Goal: Task Accomplishment & Management: Use online tool/utility

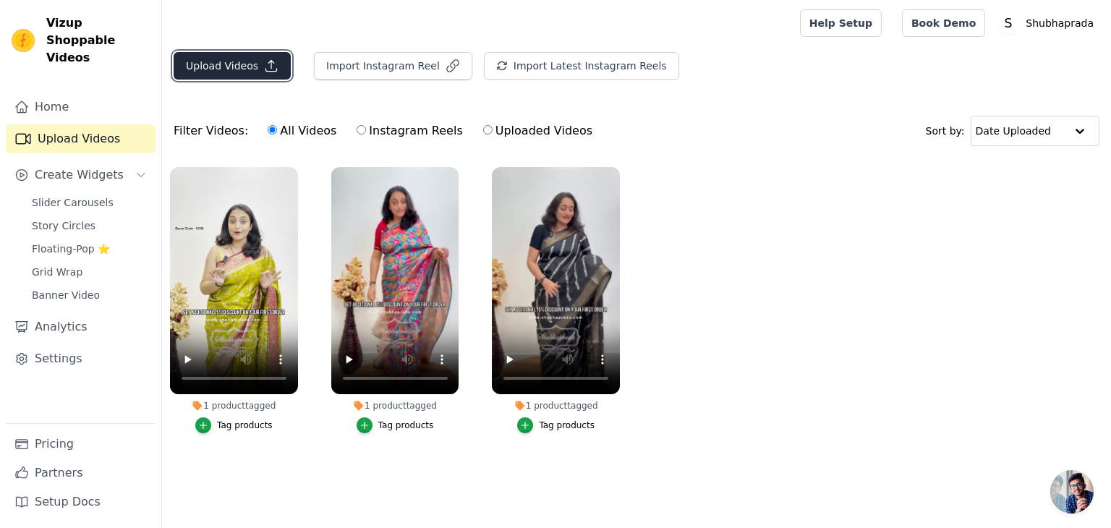
click at [250, 61] on button "Upload Videos" at bounding box center [232, 65] width 117 height 27
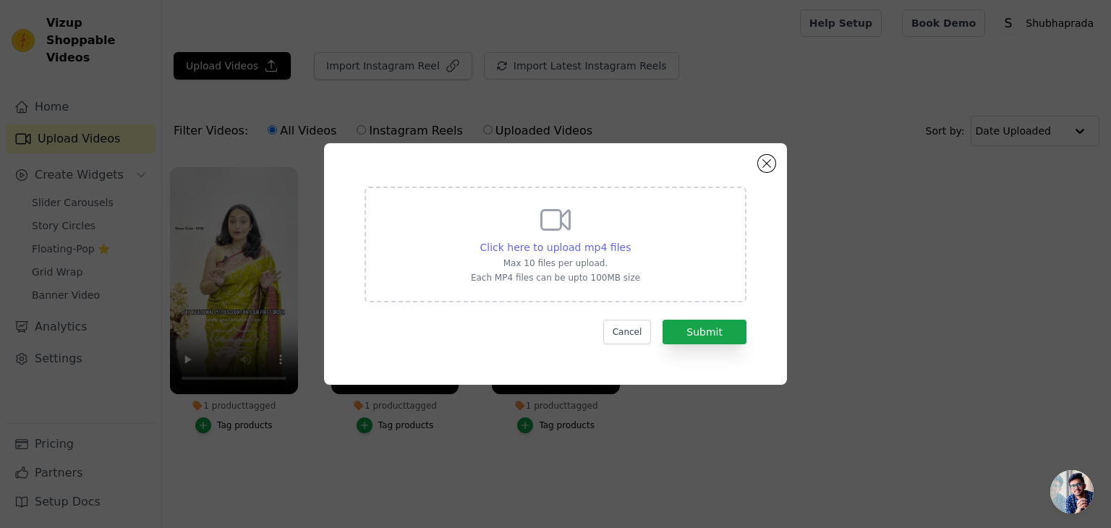
click at [584, 247] on span "Click here to upload mp4 files" at bounding box center [555, 248] width 151 height 12
click at [630, 240] on input "Click here to upload mp4 files Max 10 files per upload. Each MP4 files can be u…" at bounding box center [630, 239] width 1 height 1
type input "C:\fakepath\IMG_4146.MP4"
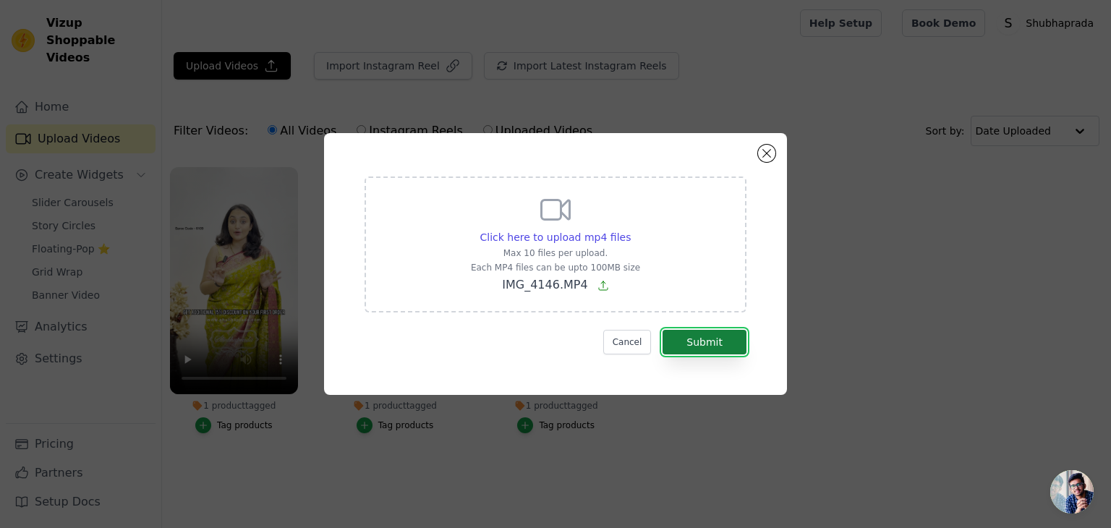
click at [729, 344] on button "Submit" at bounding box center [704, 342] width 84 height 25
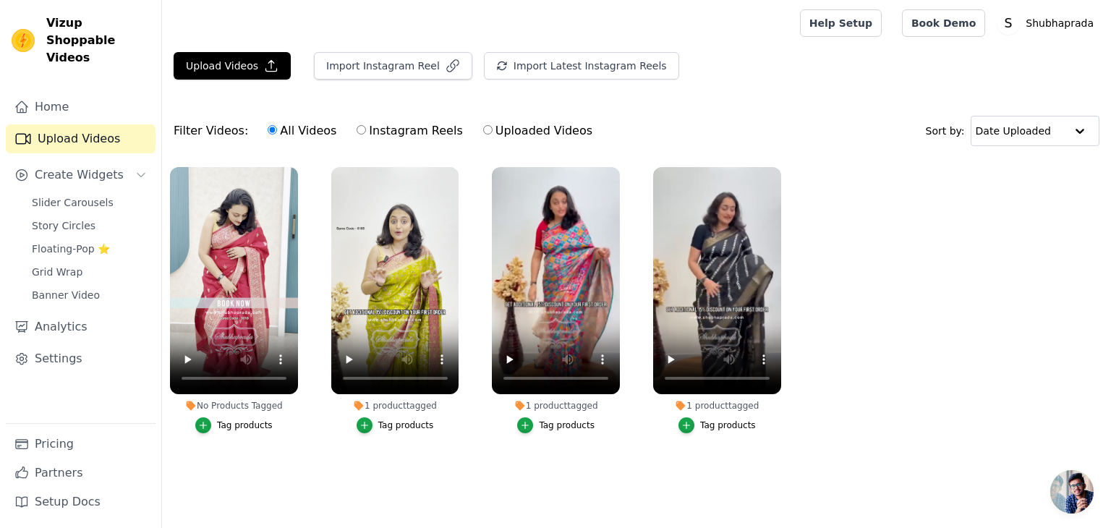
click at [236, 423] on div "Tag products" at bounding box center [245, 425] width 56 height 12
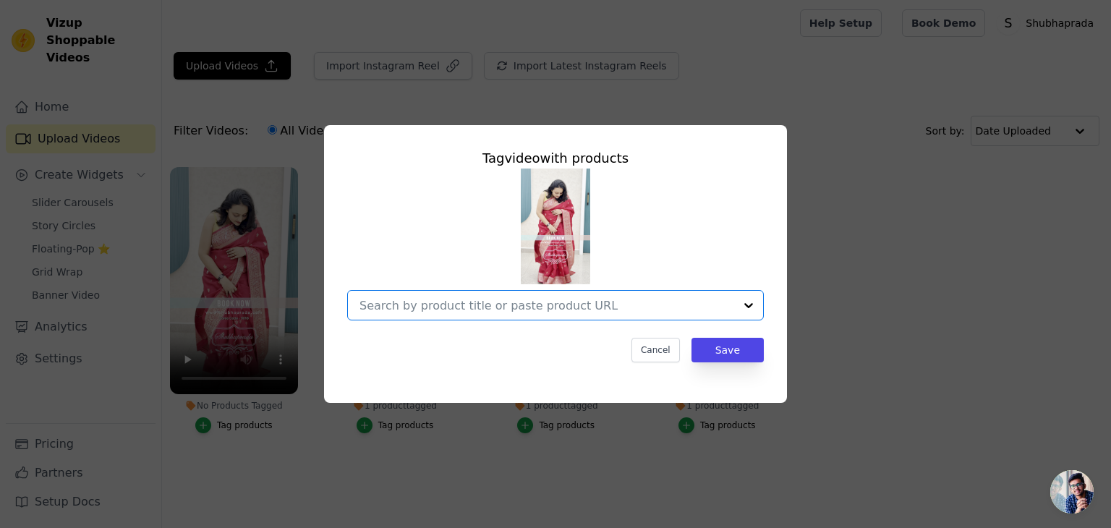
click at [469, 302] on input "No Products Tagged Tag video with products Option undefined, selected. Select i…" at bounding box center [546, 306] width 375 height 14
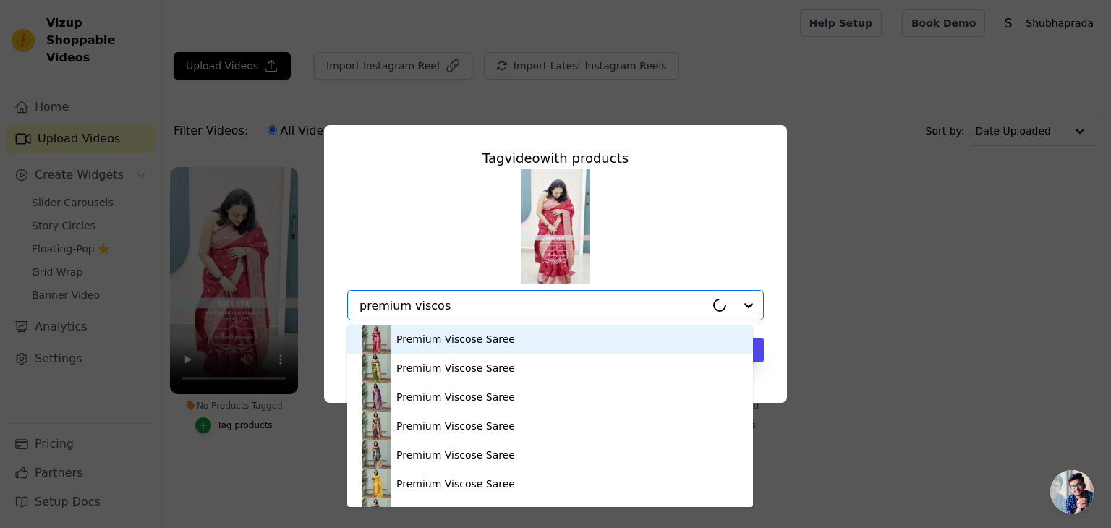
type input "premium viscose"
click at [440, 339] on div "Premium Viscose Saree" at bounding box center [455, 339] width 119 height 14
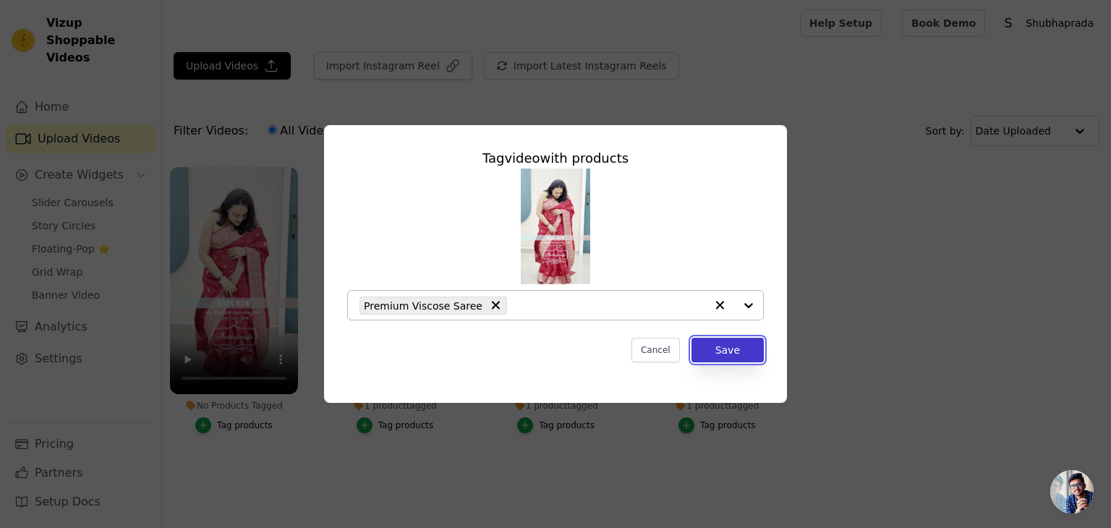
click at [729, 350] on button "Save" at bounding box center [727, 350] width 72 height 25
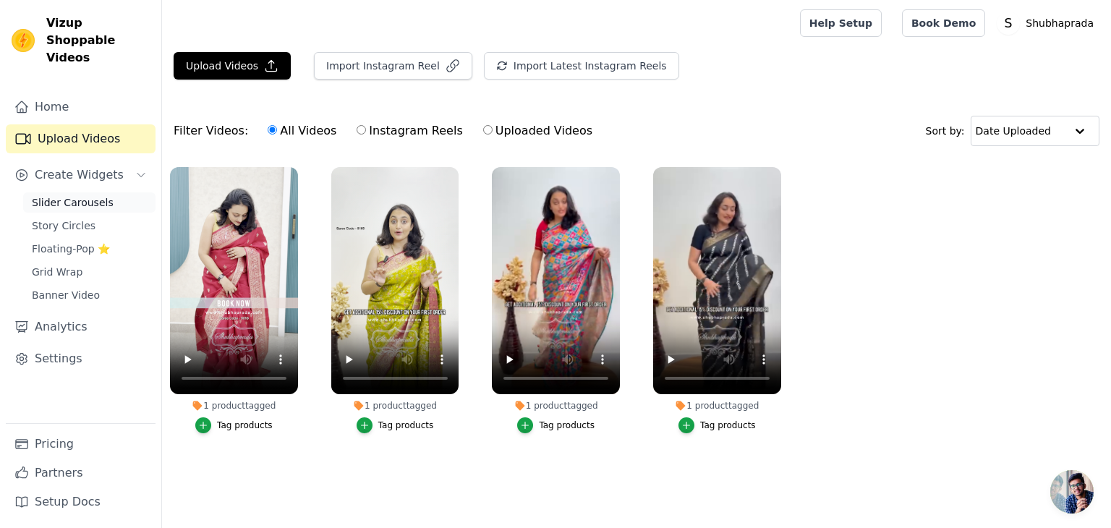
click at [72, 195] on span "Slider Carousels" at bounding box center [73, 202] width 82 height 14
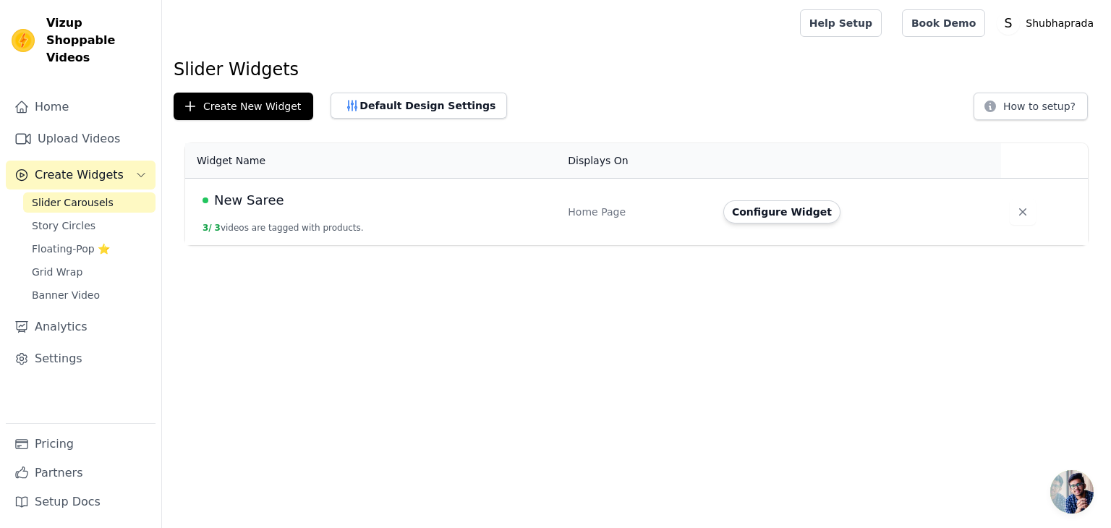
click at [318, 207] on div "New Saree" at bounding box center [376, 200] width 348 height 20
click at [257, 200] on span "New Saree" at bounding box center [249, 200] width 70 height 20
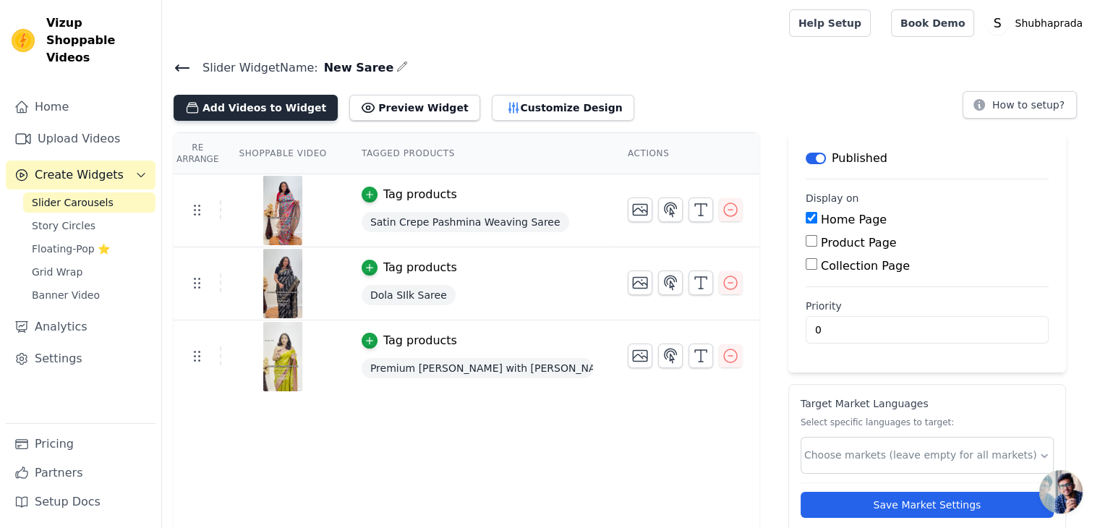
click at [276, 106] on button "Add Videos to Widget" at bounding box center [256, 108] width 164 height 26
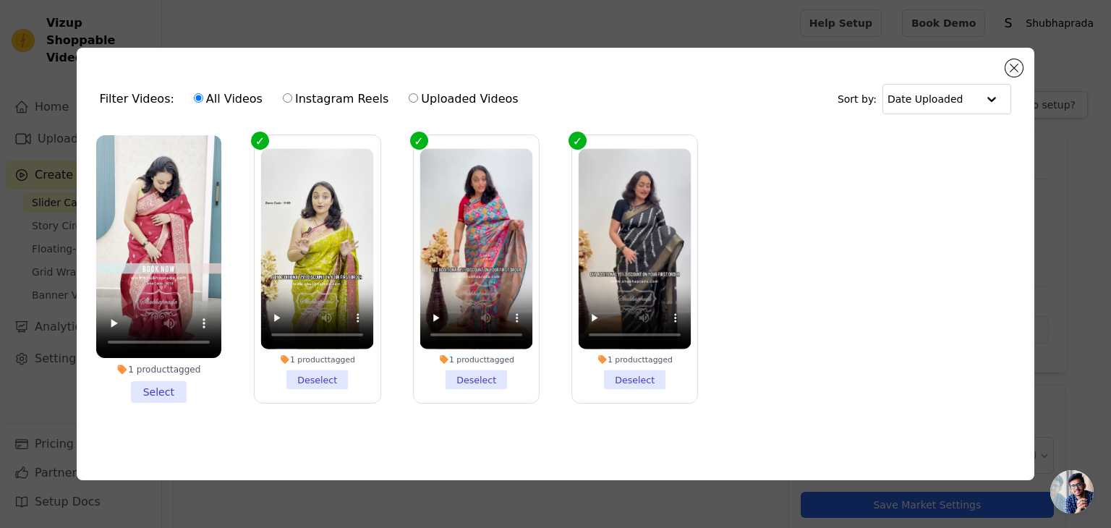
click at [165, 387] on li "1 product tagged Select" at bounding box center [158, 269] width 125 height 268
click at [0, 0] on input "1 product tagged Select" at bounding box center [0, 0] width 0 height 0
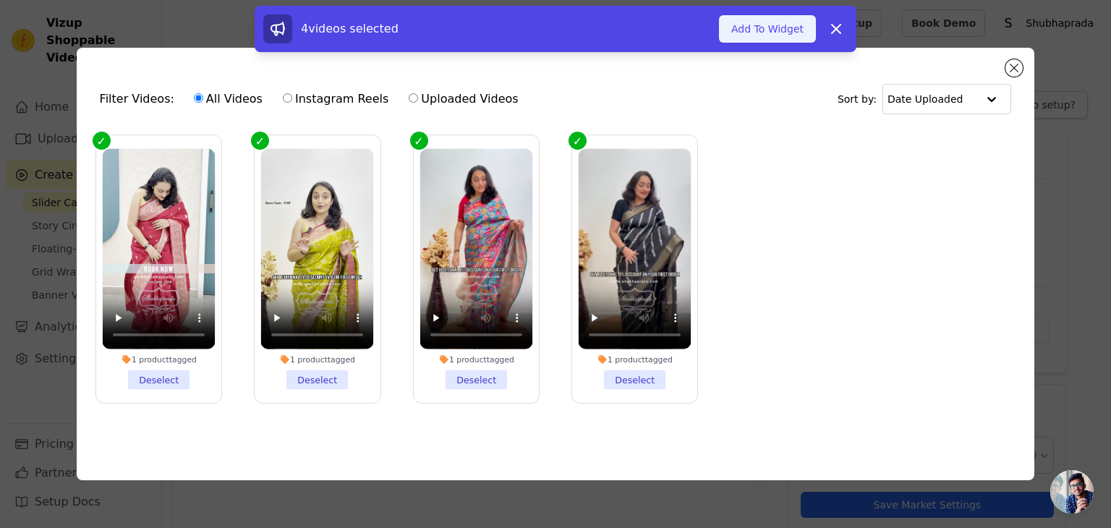
click at [767, 33] on button "Add To Widget" at bounding box center [767, 28] width 97 height 27
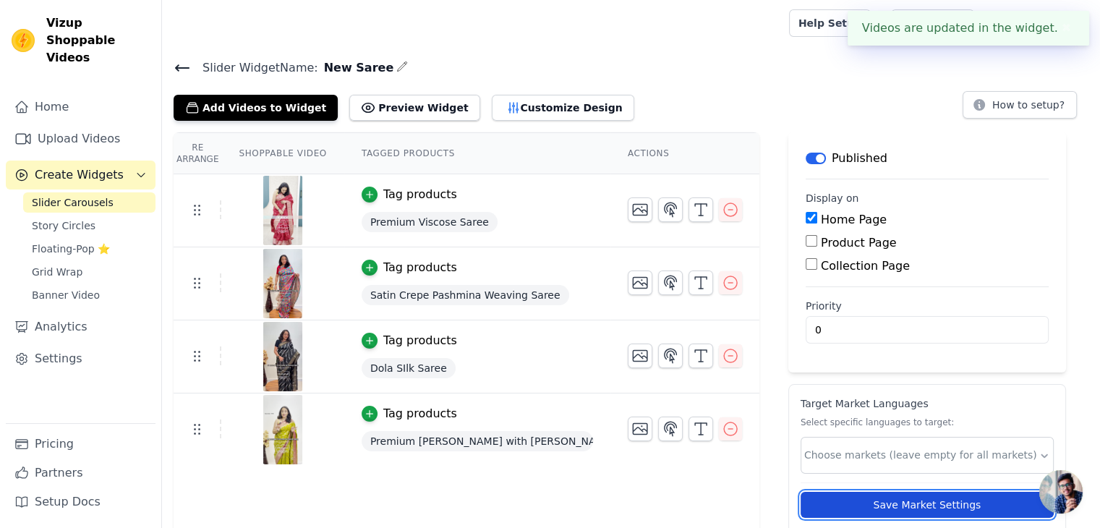
click at [907, 501] on button "Save Market Settings" at bounding box center [927, 505] width 253 height 26
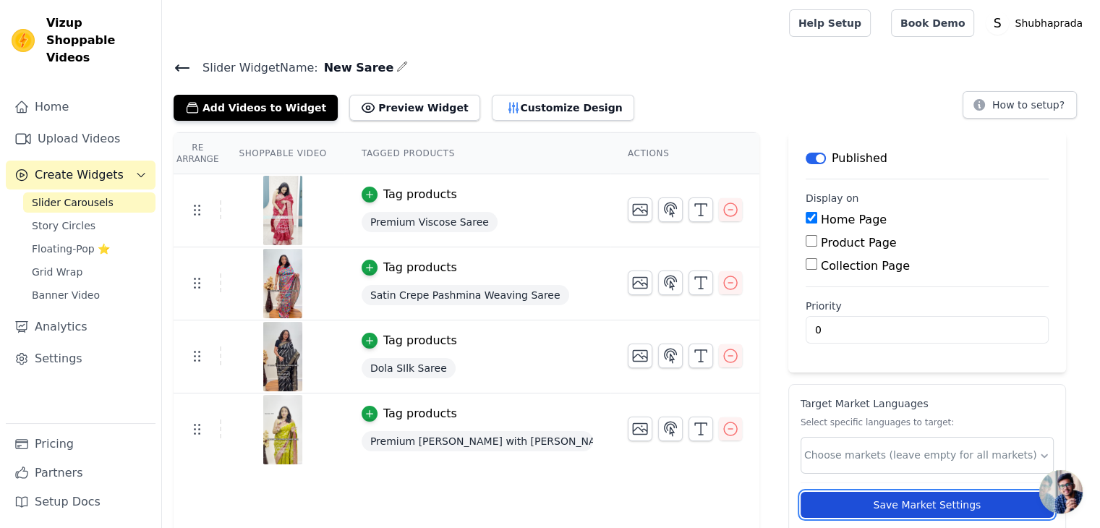
click at [917, 502] on button "Save Market Settings" at bounding box center [927, 505] width 253 height 26
